Goal: Connect with others: Connect with others

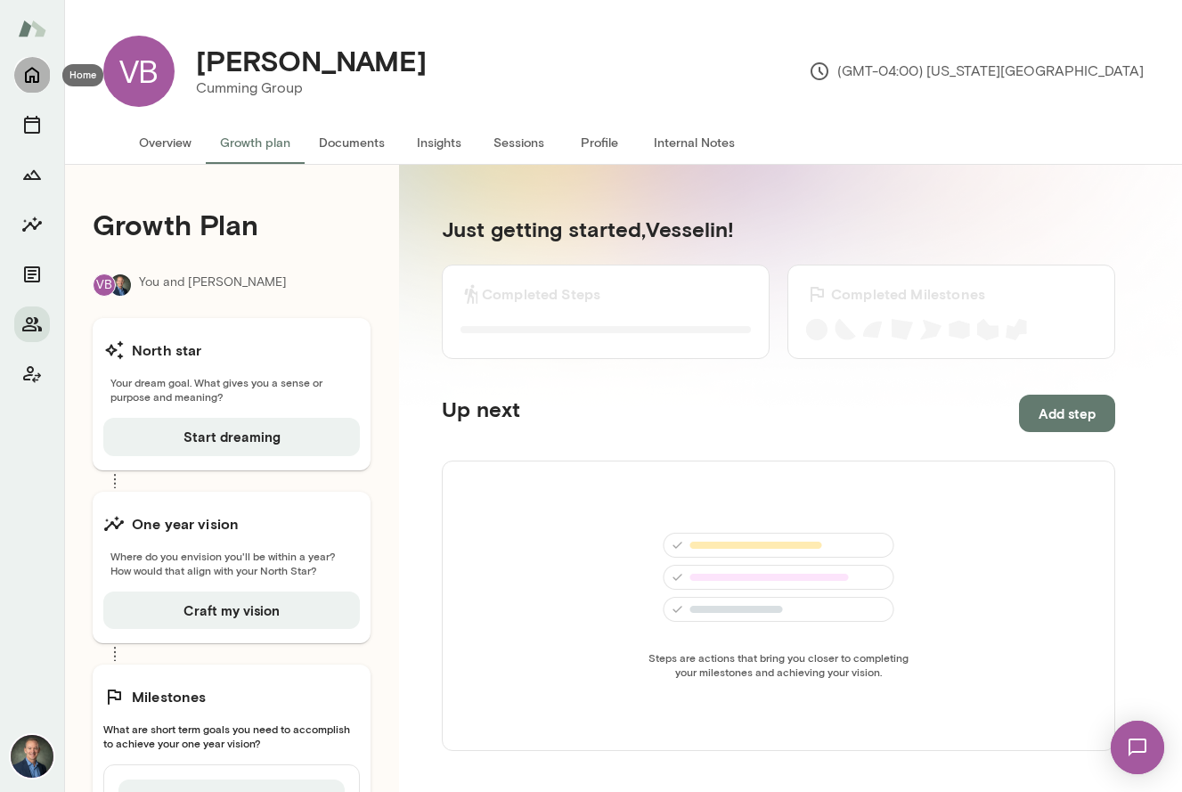
click at [35, 72] on icon "Home" at bounding box center [31, 74] width 21 height 21
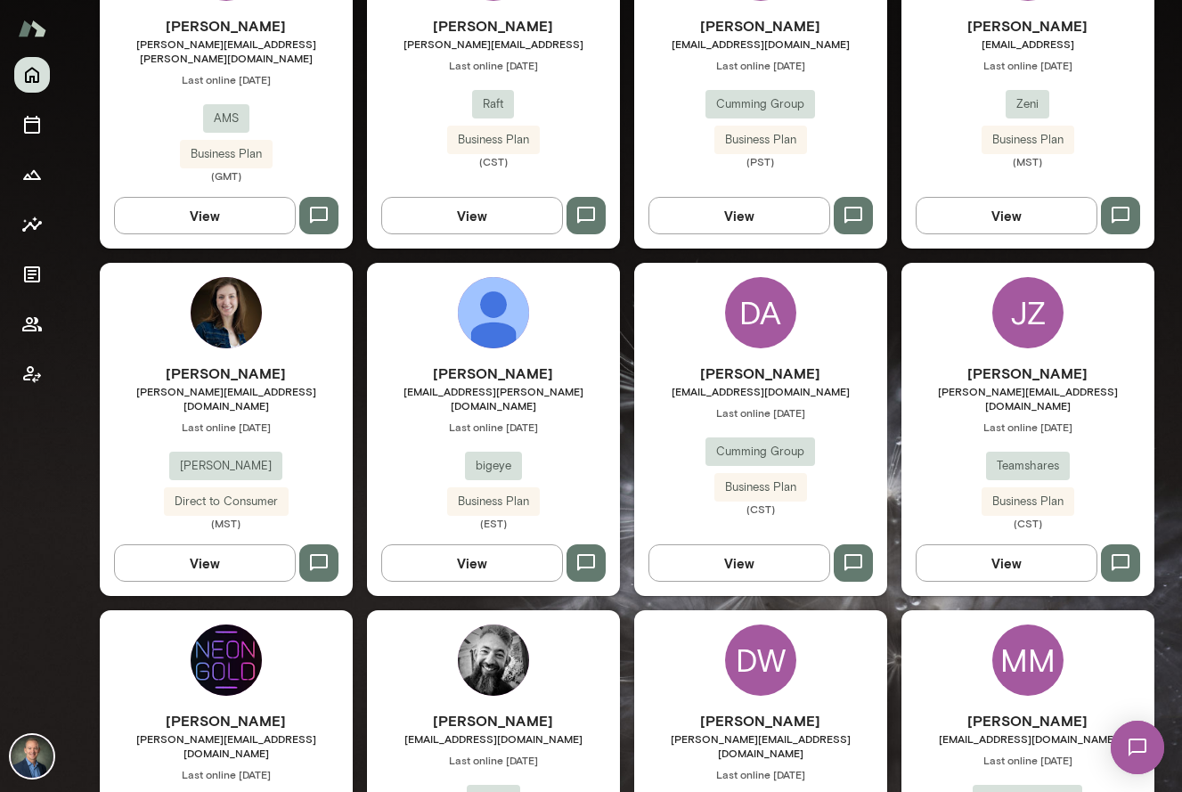
scroll to position [1309, 0]
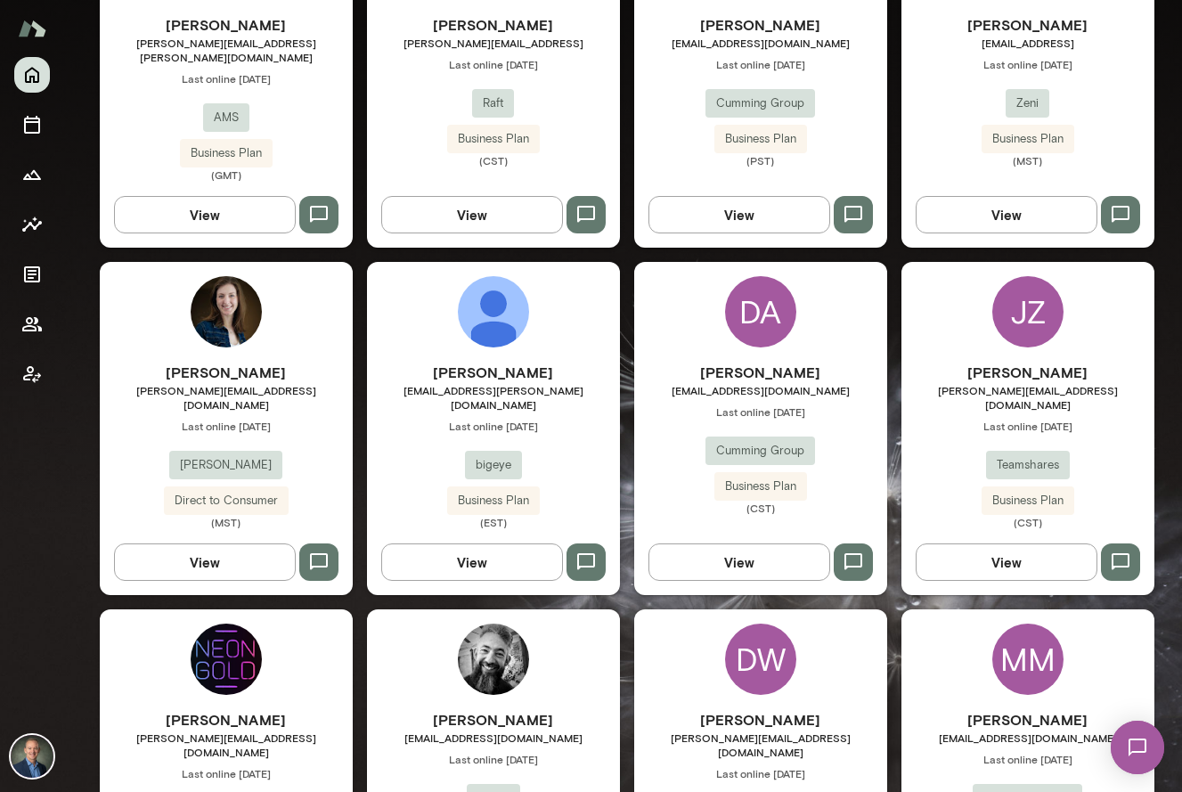
click at [957, 414] on div "[PERSON_NAME] [PERSON_NAME][EMAIL_ADDRESS][DOMAIN_NAME] Last online [DATE] Team…" at bounding box center [1027, 445] width 253 height 167
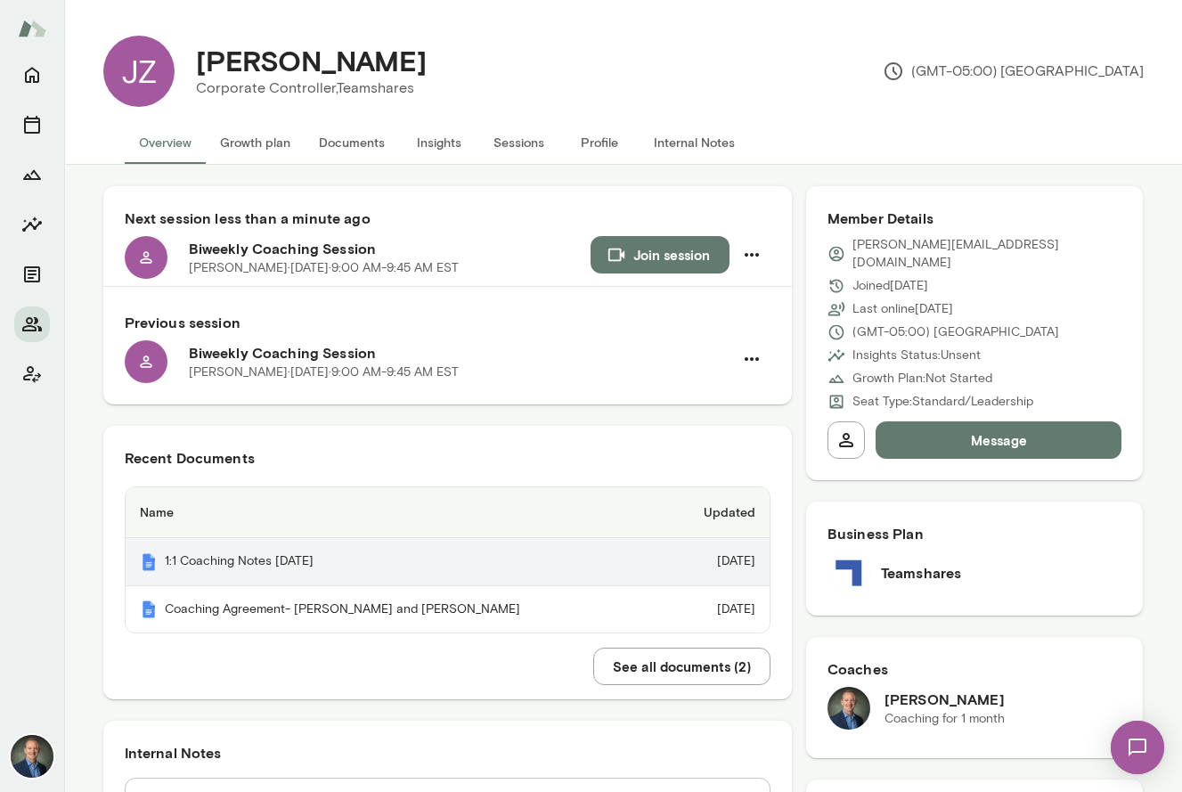
click at [353, 557] on th "1:1 Coaching Notes [DATE]" at bounding box center [395, 562] width 539 height 48
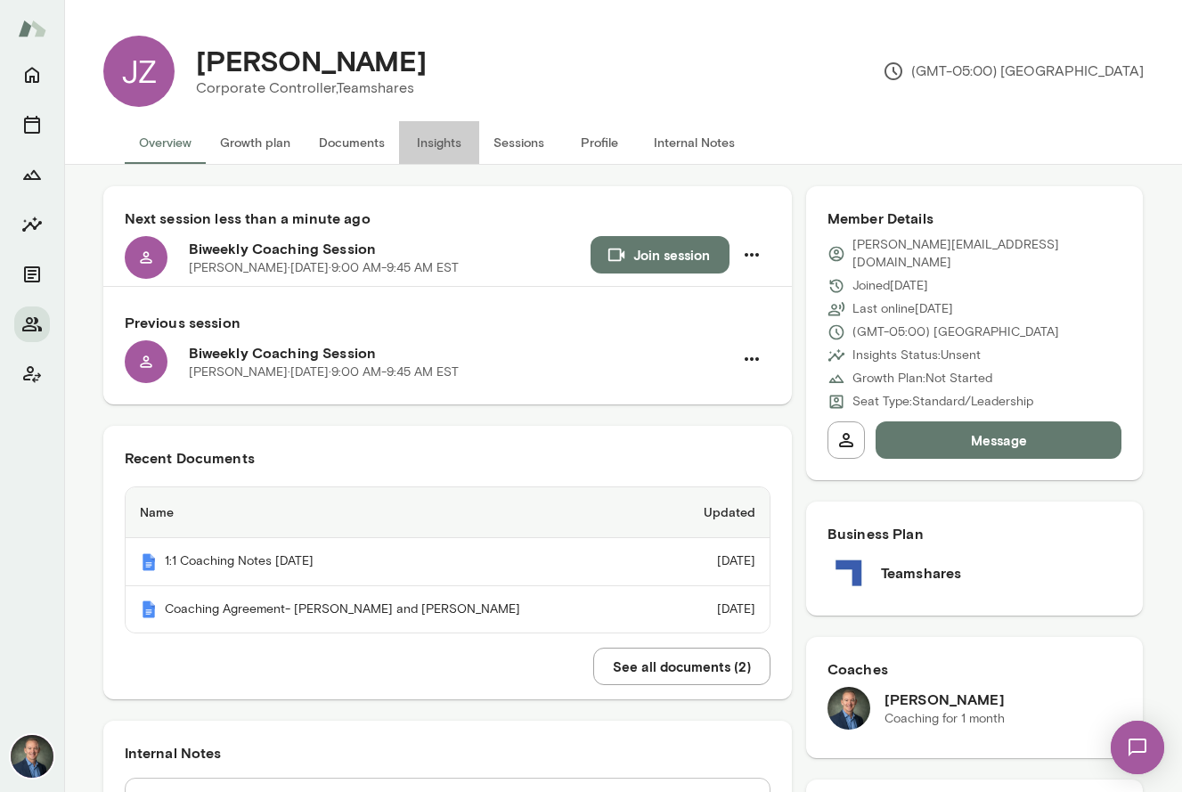
click at [444, 149] on button "Insights" at bounding box center [439, 142] width 80 height 43
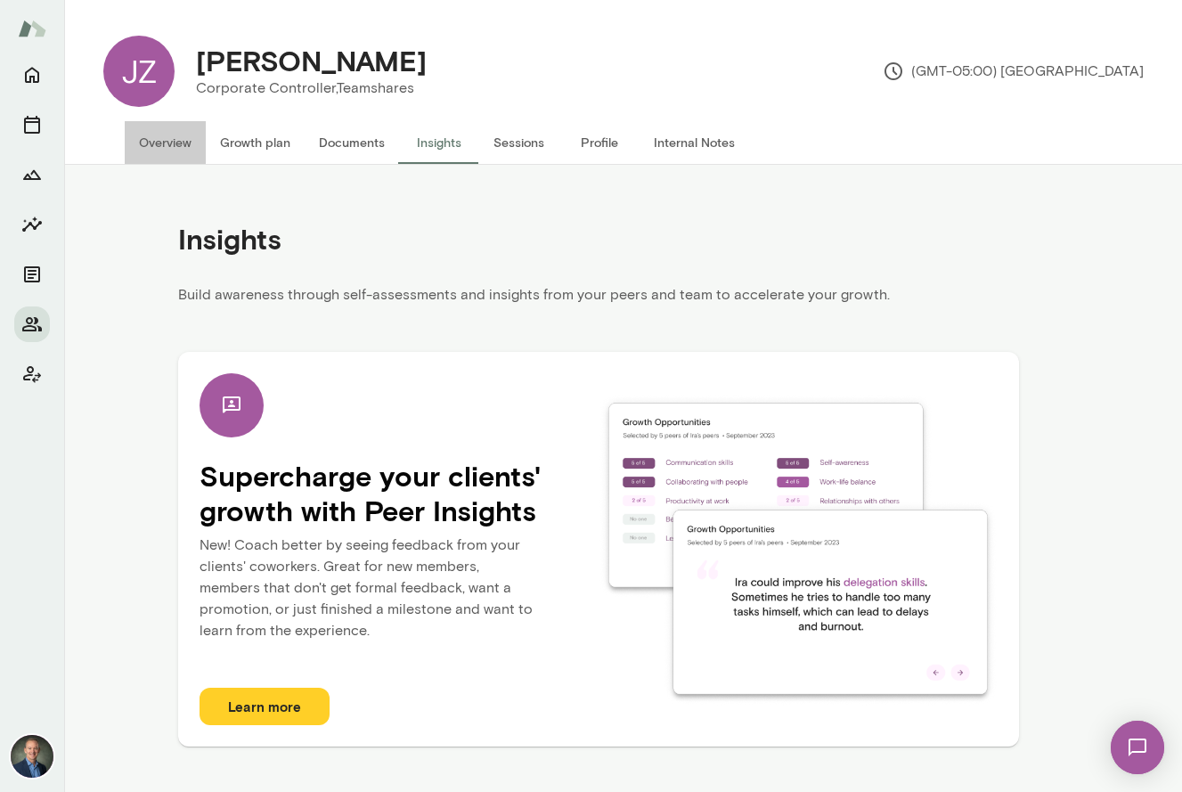
click at [165, 139] on button "Overview" at bounding box center [165, 142] width 81 height 43
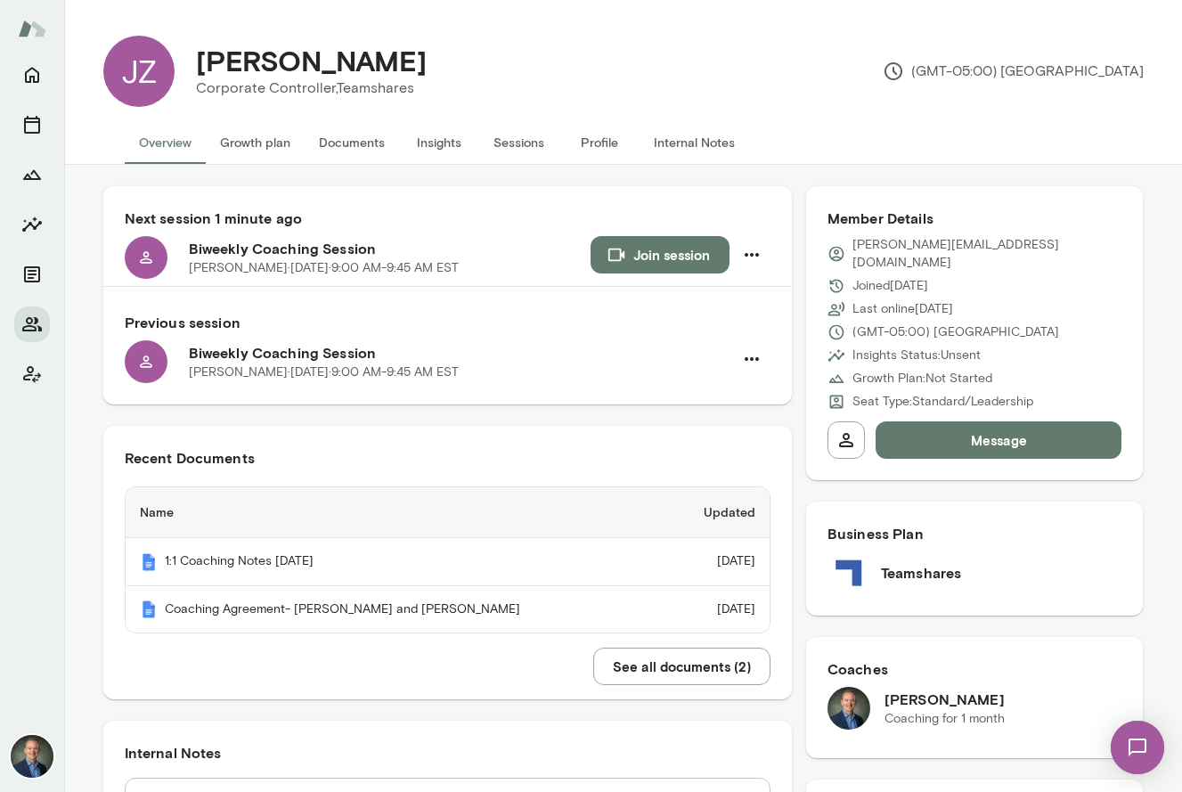
click at [645, 245] on button "Join session" at bounding box center [660, 254] width 139 height 37
